Goal: Register for event/course

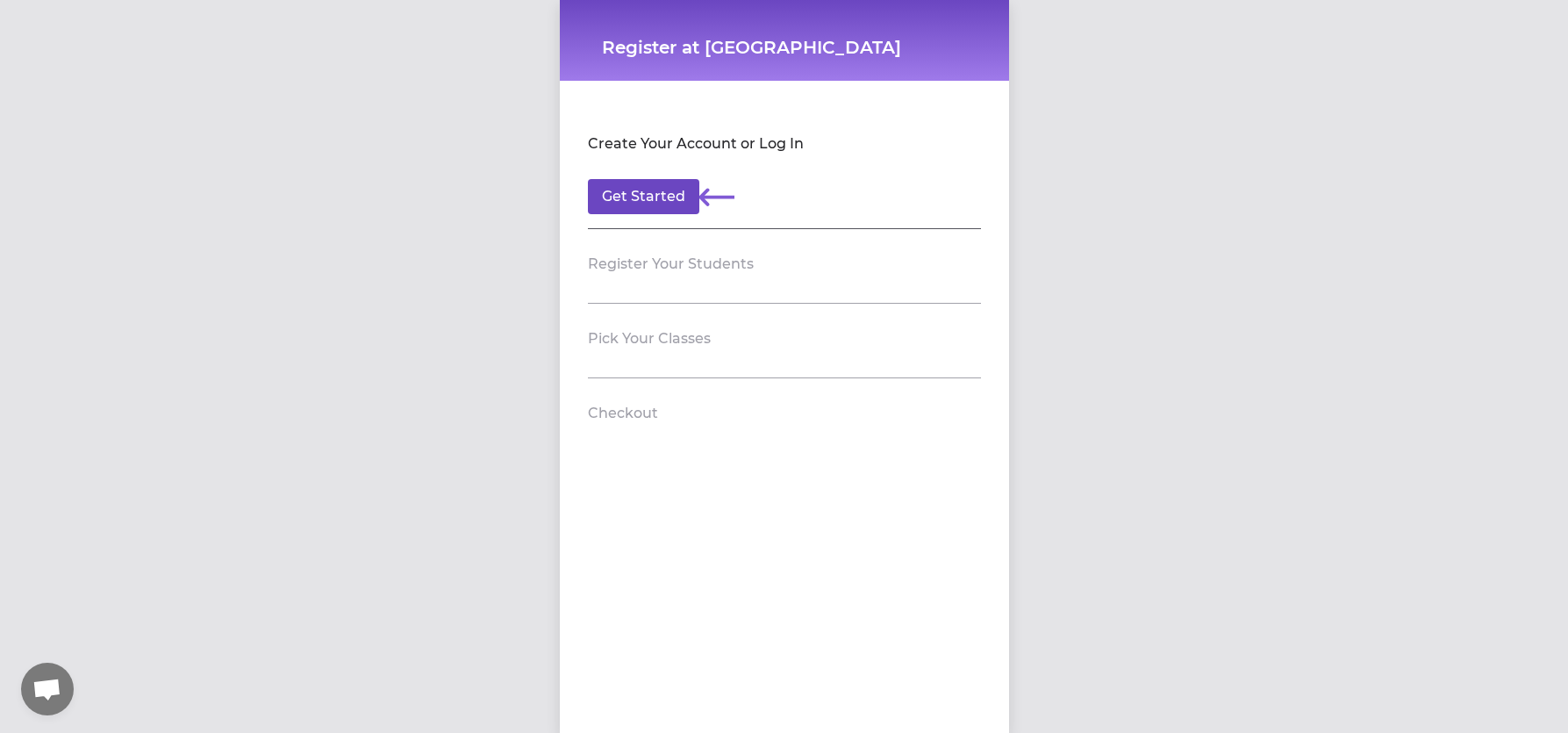
click at [613, 193] on button "Get Started" at bounding box center [643, 197] width 111 height 35
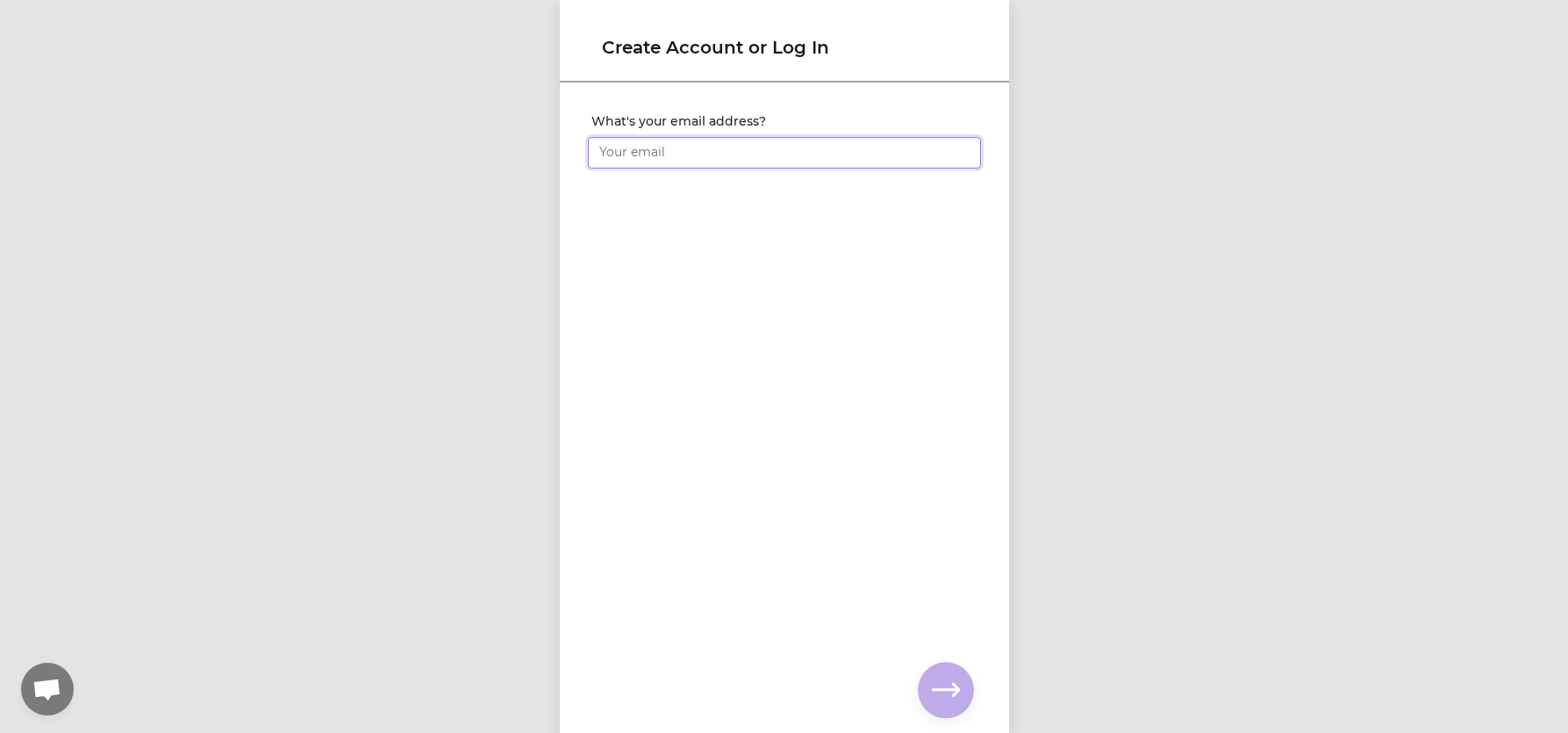
type input "[EMAIL_ADDRESS][DOMAIN_NAME]"
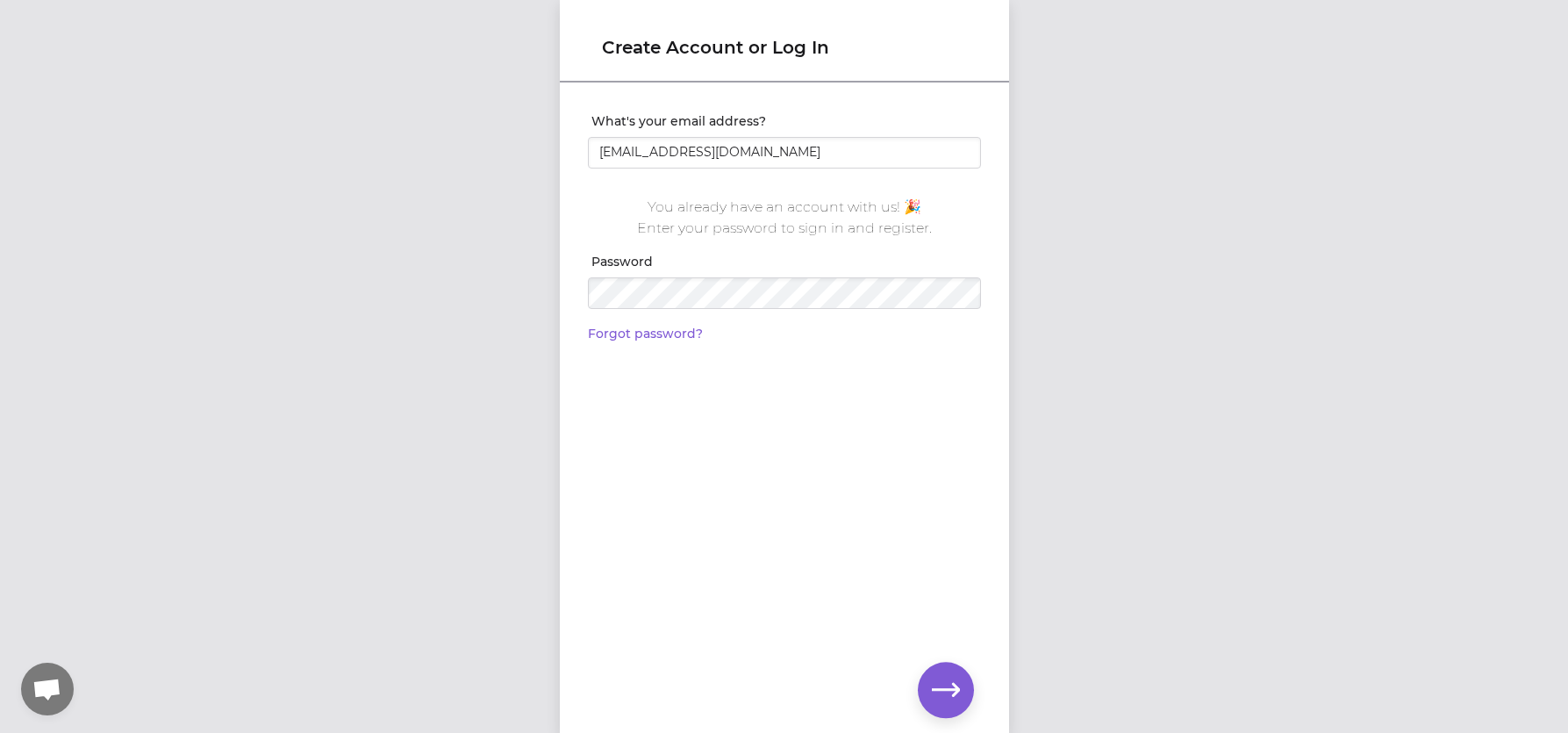
click at [936, 679] on icon "button" at bounding box center [945, 690] width 29 height 29
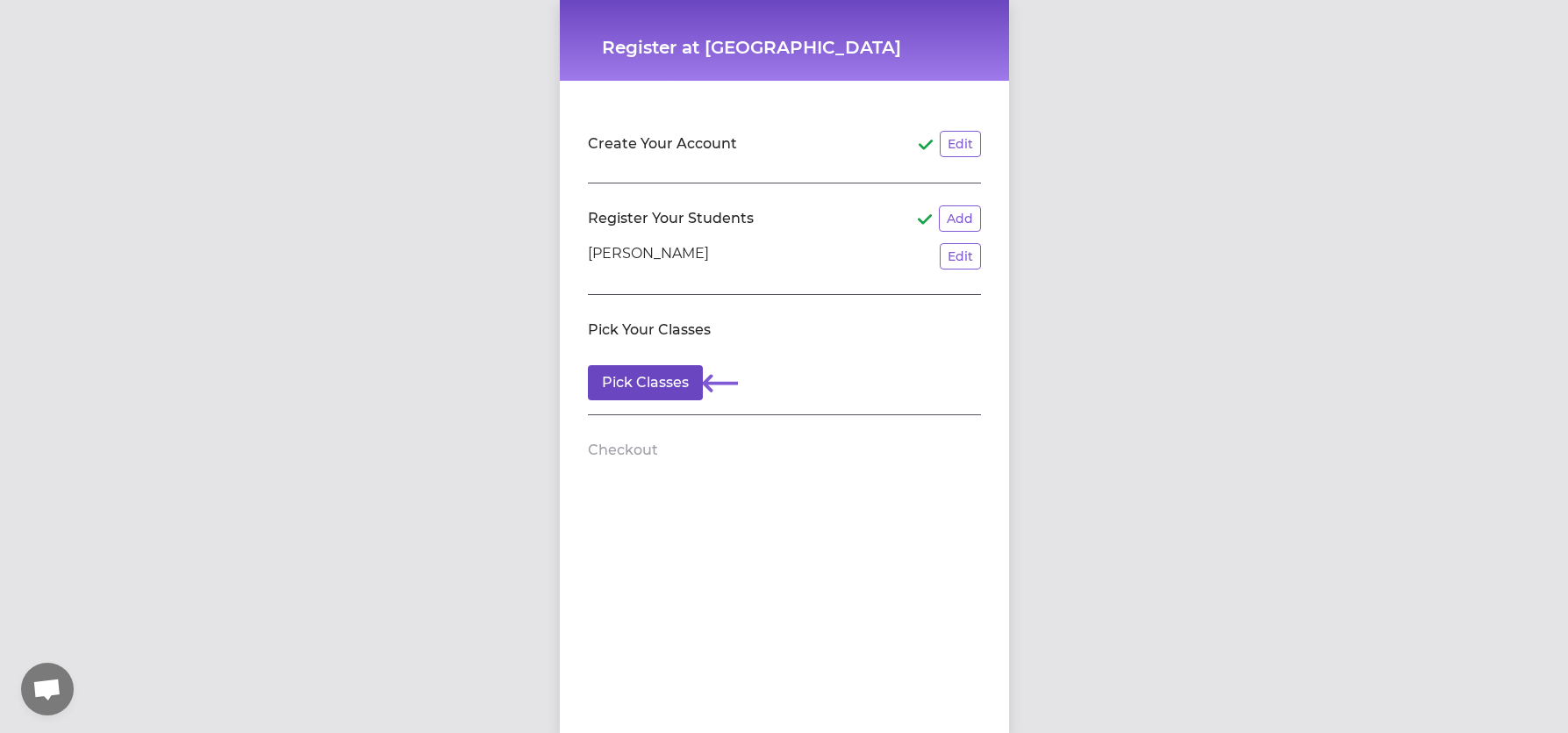
click at [655, 375] on button "Pick Classes" at bounding box center [645, 383] width 115 height 35
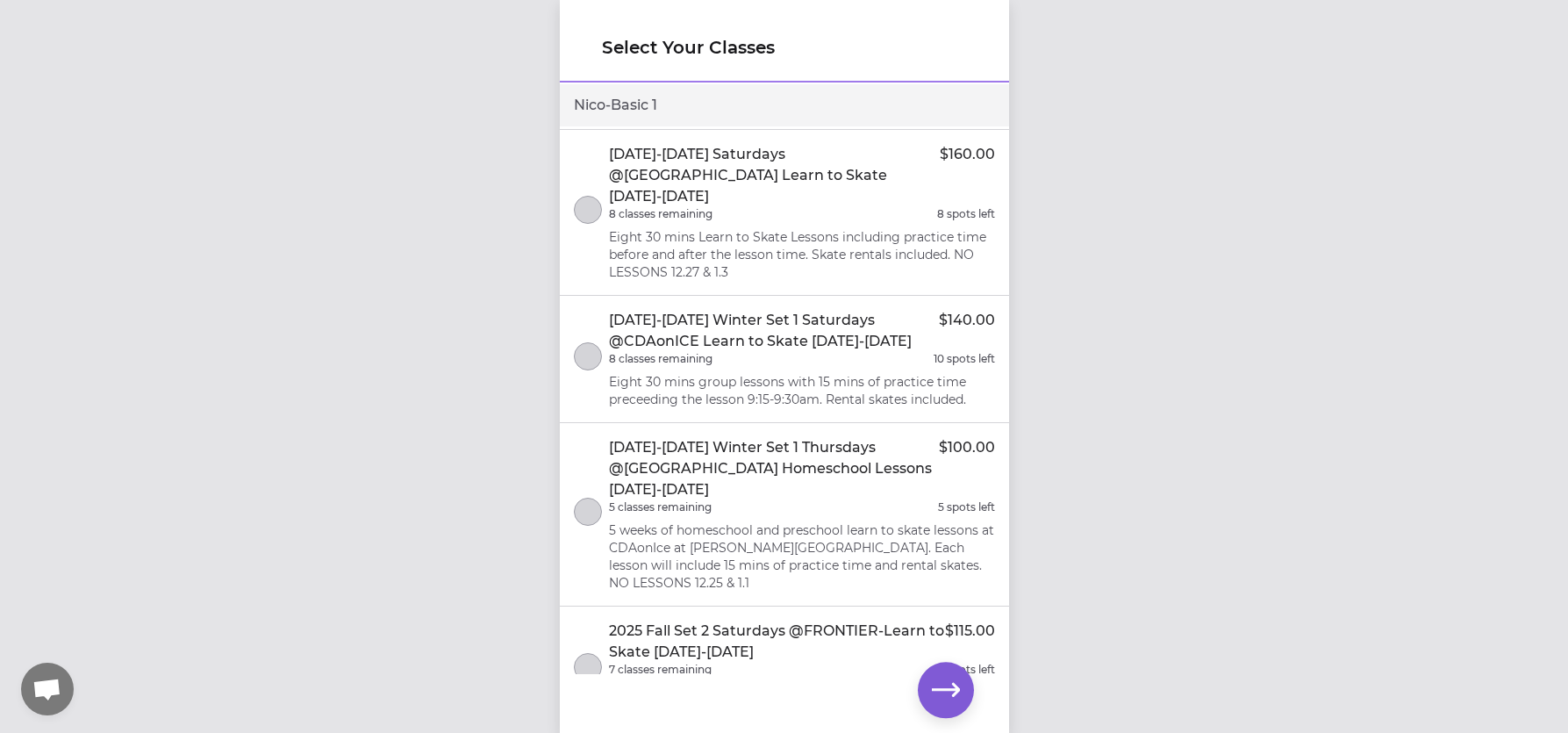
click at [804, 620] on p "2025 Fall Set 2 Saturdays @FRONTIER-Learn to Skate [DATE]-[DATE]" at bounding box center [776, 641] width 336 height 42
click at [944, 680] on icon "button" at bounding box center [945, 690] width 29 height 29
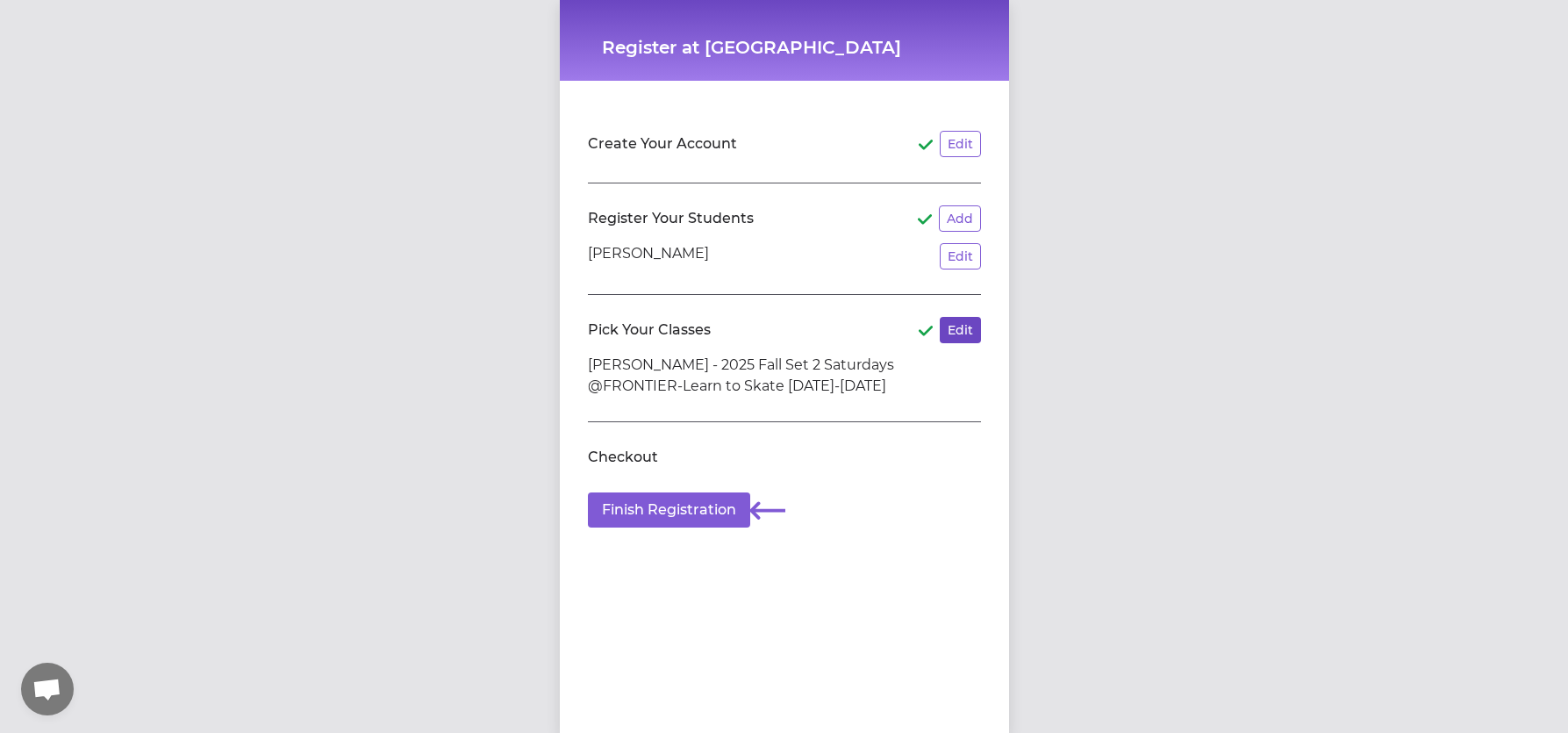
click at [955, 331] on button "Edit" at bounding box center [960, 329] width 41 height 27
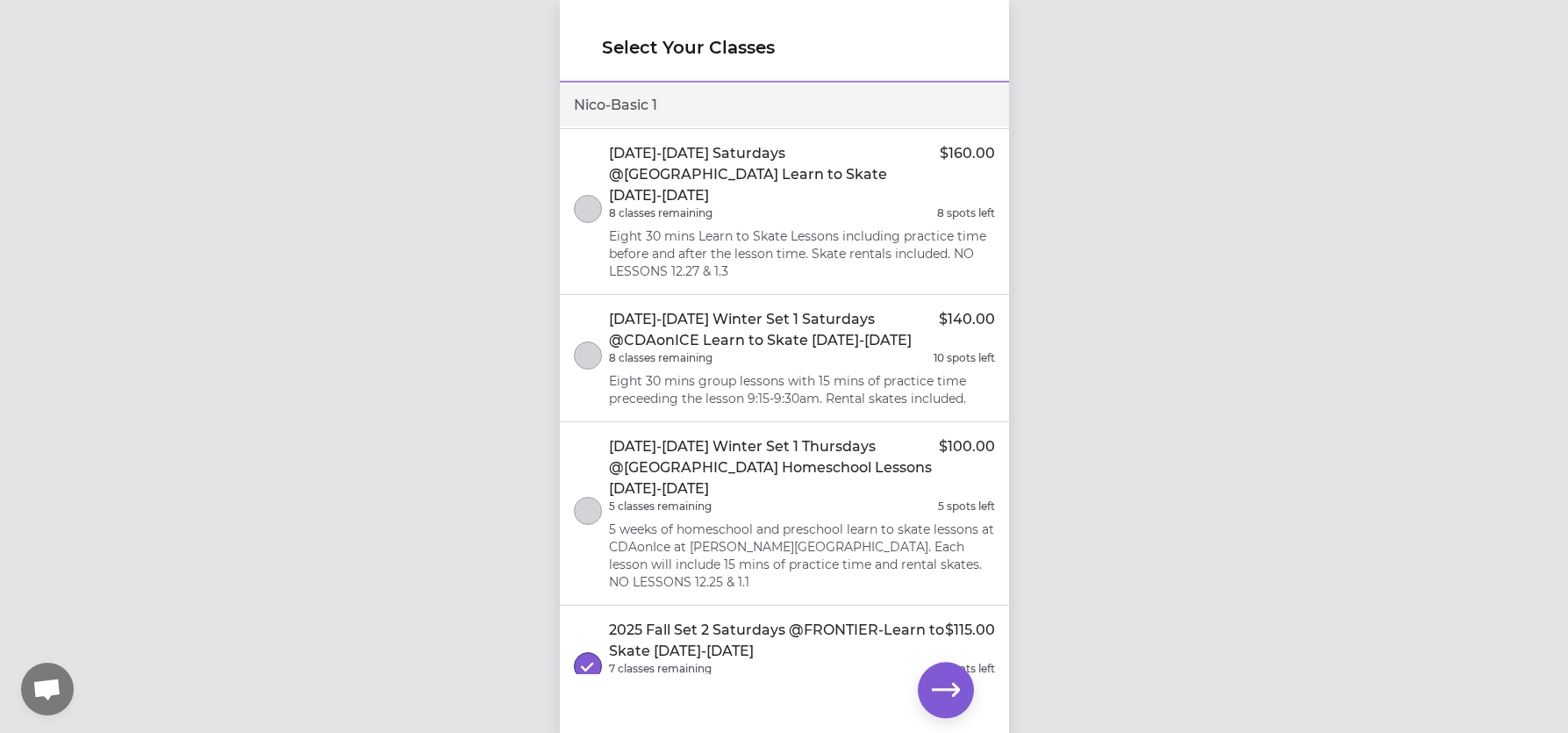
scroll to position [448, 0]
click at [956, 685] on icon "button" at bounding box center [945, 689] width 29 height 13
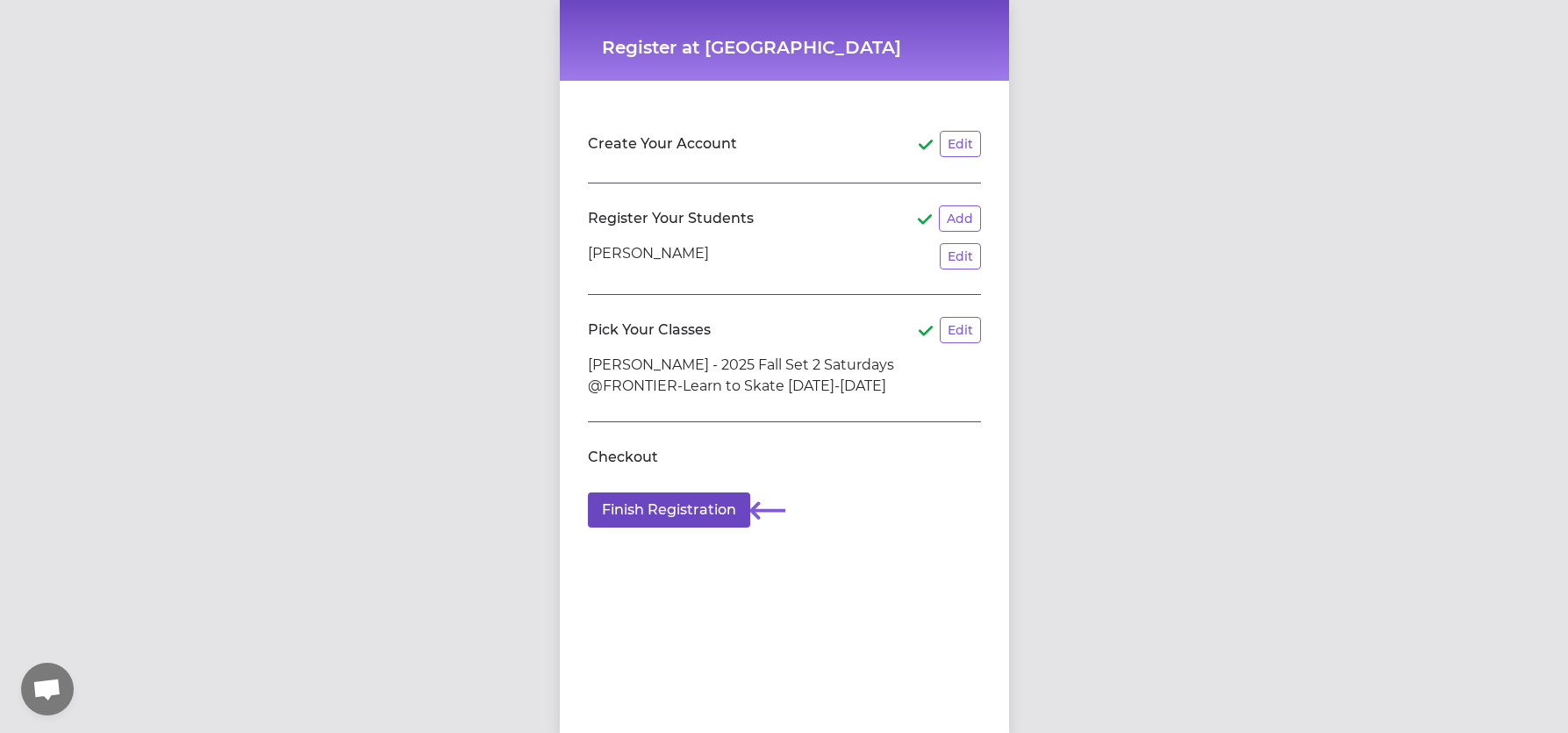
click at [707, 498] on button "Finish Registration" at bounding box center [669, 510] width 162 height 35
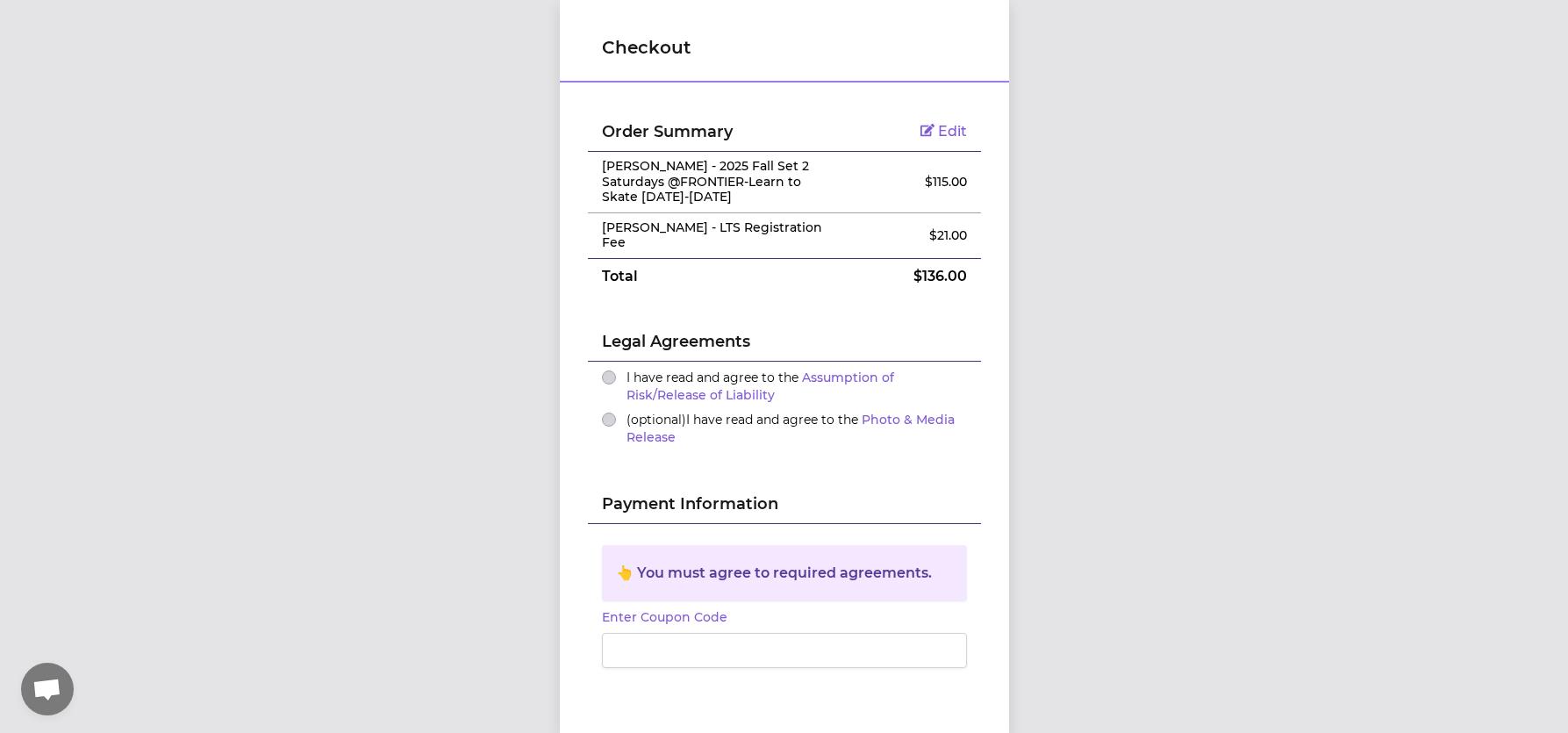
click at [610, 372] on button "I have read and agree to the Assumption of Risk/Release of Liability" at bounding box center [608, 377] width 14 height 14
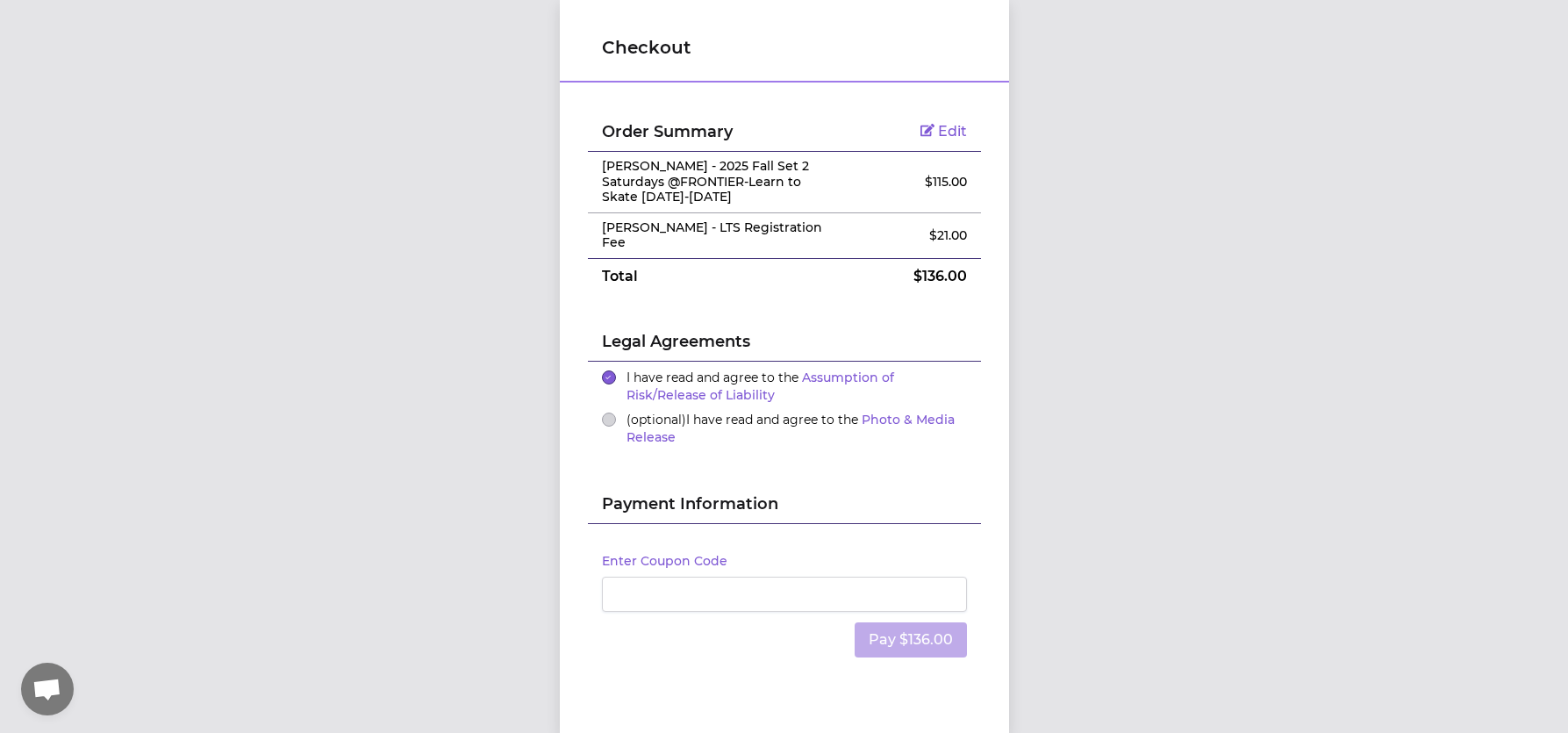
click at [940, 134] on span "Edit" at bounding box center [952, 132] width 29 height 17
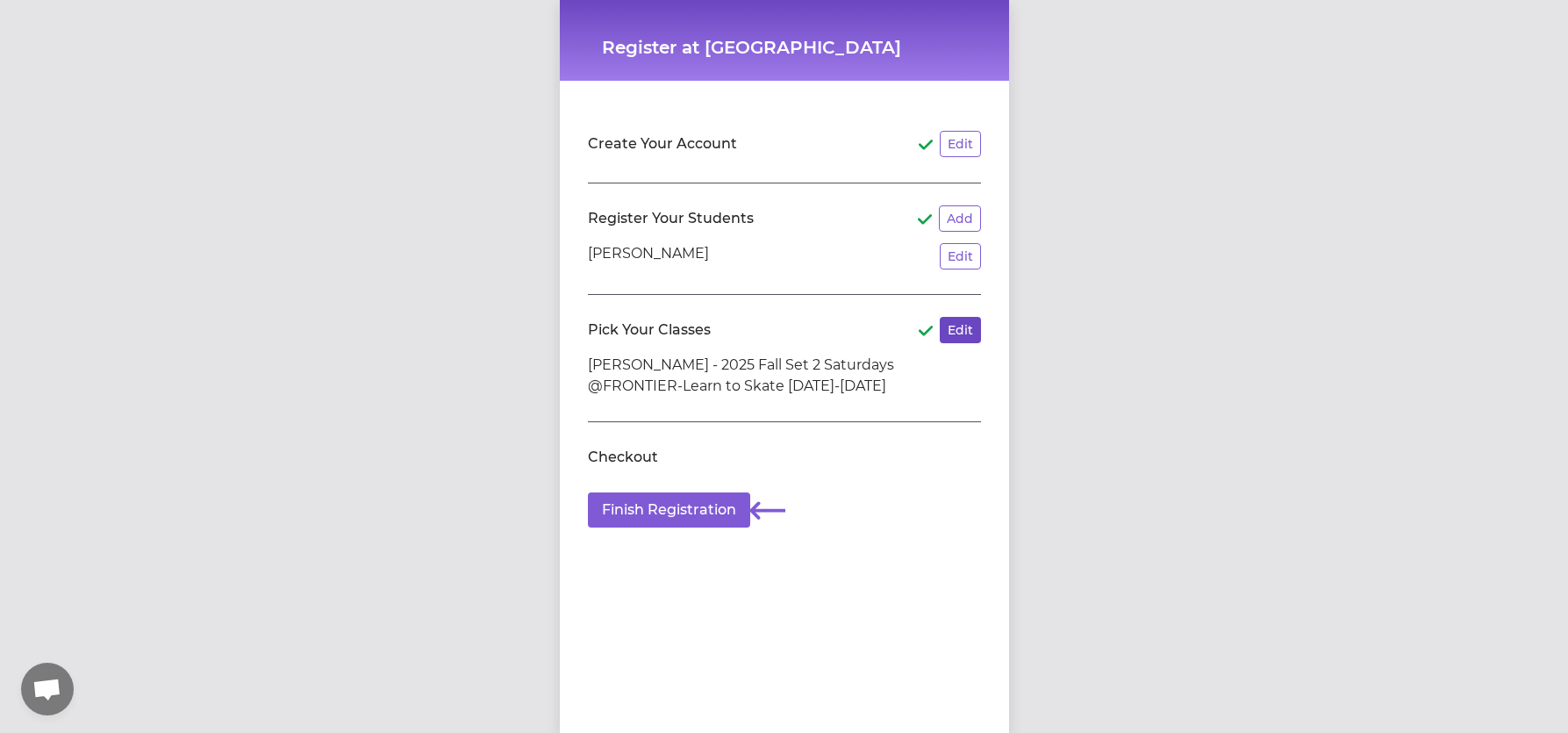
click at [957, 333] on button "Edit" at bounding box center [960, 329] width 41 height 27
